Goal: Transaction & Acquisition: Book appointment/travel/reservation

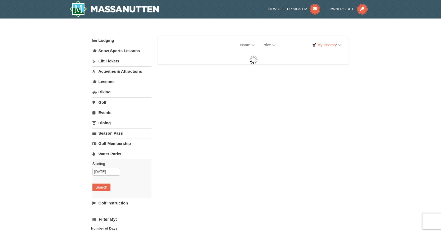
select select "9"
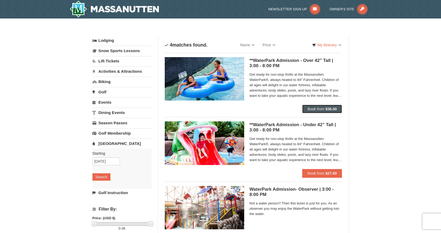
click at [324, 110] on span "Book from" at bounding box center [316, 109] width 17 height 4
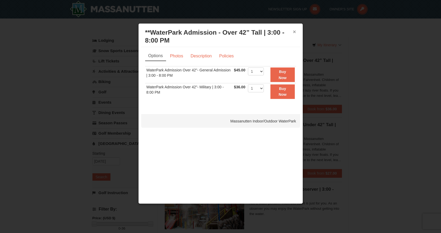
click at [295, 32] on button "×" at bounding box center [294, 31] width 3 height 5
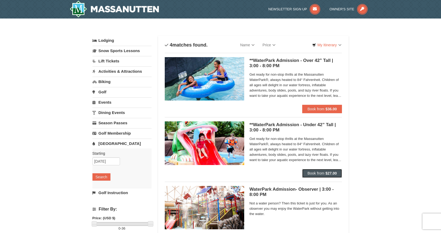
click at [314, 172] on span "Book from" at bounding box center [316, 173] width 17 height 4
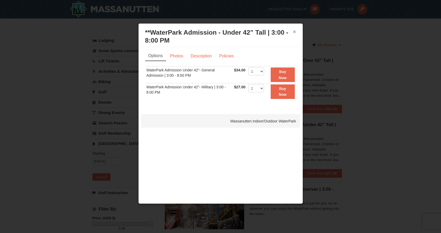
click at [295, 32] on button "×" at bounding box center [294, 31] width 3 height 5
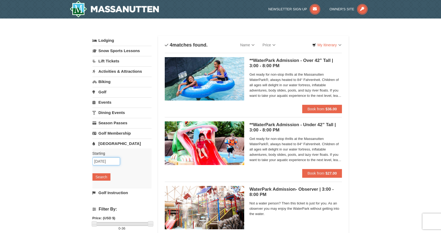
click at [113, 163] on input "[DATE]" at bounding box center [106, 162] width 28 height 8
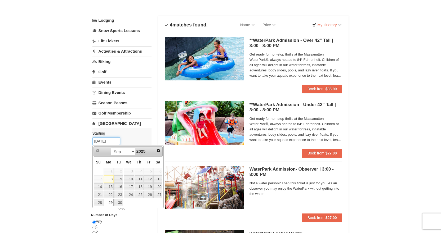
scroll to position [53, 0]
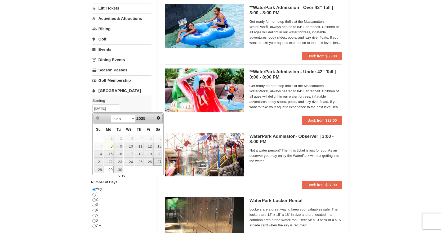
click at [160, 163] on link "27" at bounding box center [157, 161] width 9 height 7
type input "[DATE]"
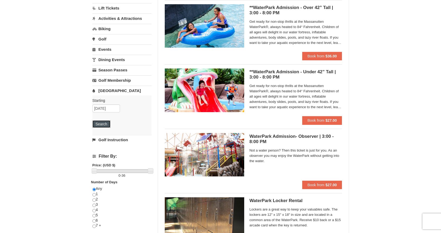
click at [102, 124] on button "Search" at bounding box center [101, 124] width 18 height 7
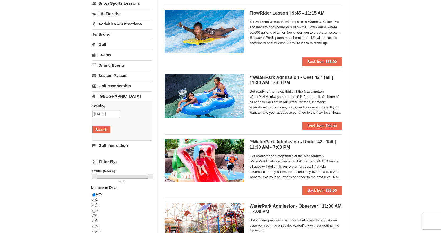
scroll to position [53, 0]
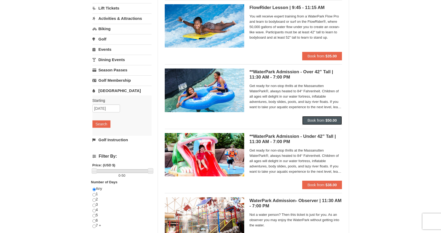
click at [320, 119] on span "Book from" at bounding box center [316, 120] width 17 height 4
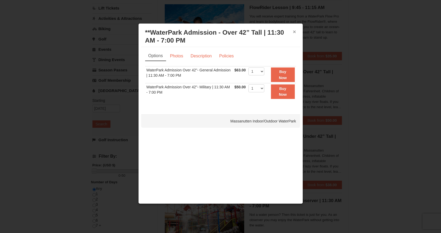
click at [295, 31] on button "×" at bounding box center [294, 31] width 3 height 5
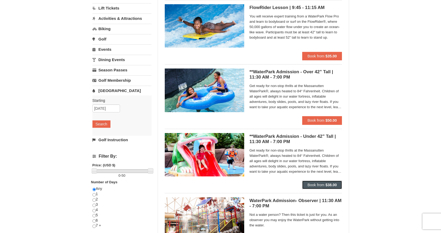
click at [310, 184] on span "Book from" at bounding box center [316, 185] width 17 height 4
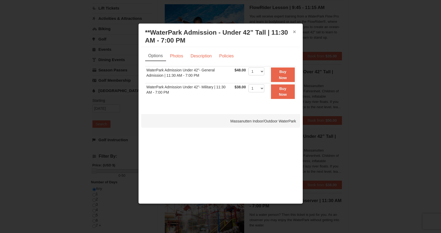
click at [294, 32] on button "×" at bounding box center [294, 31] width 3 height 5
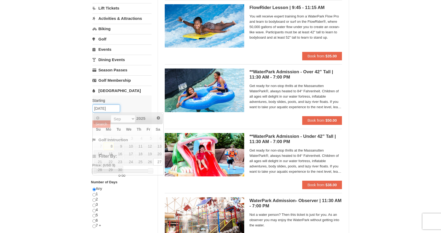
click at [113, 109] on input "[DATE]" at bounding box center [106, 109] width 28 height 8
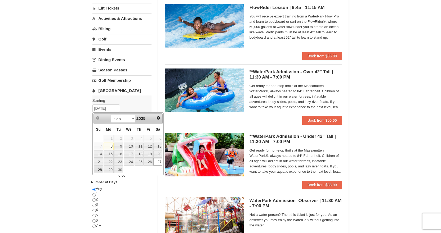
click at [99, 171] on link "28" at bounding box center [98, 169] width 9 height 7
type input "09/28/2025"
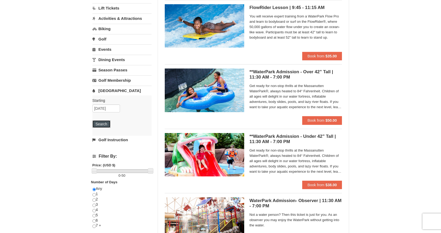
click at [102, 125] on button "Search" at bounding box center [101, 124] width 18 height 7
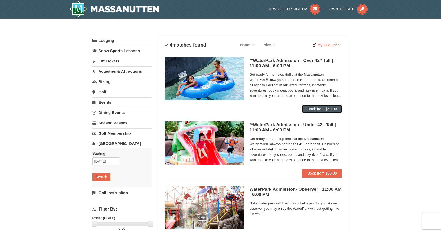
click at [321, 111] on button "Book from $50.00" at bounding box center [322, 109] width 40 height 8
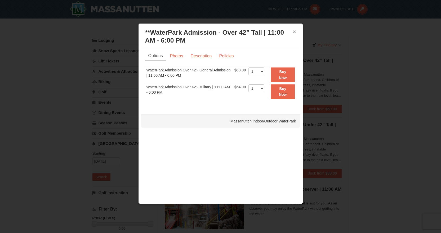
click at [295, 31] on button "×" at bounding box center [294, 31] width 3 height 5
